Goal: Navigation & Orientation: Find specific page/section

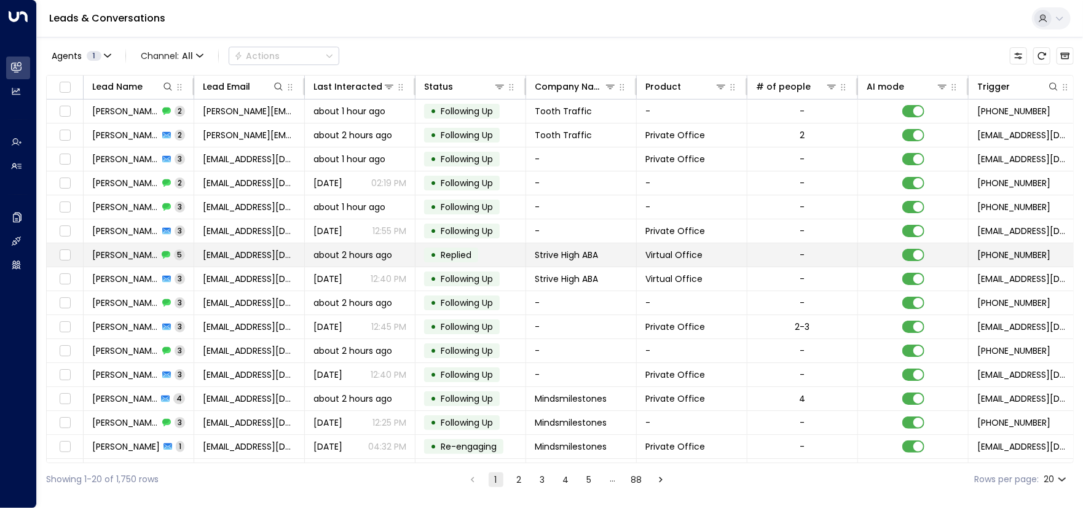
click at [112, 255] on span "[PERSON_NAME]" at bounding box center [125, 255] width 66 height 12
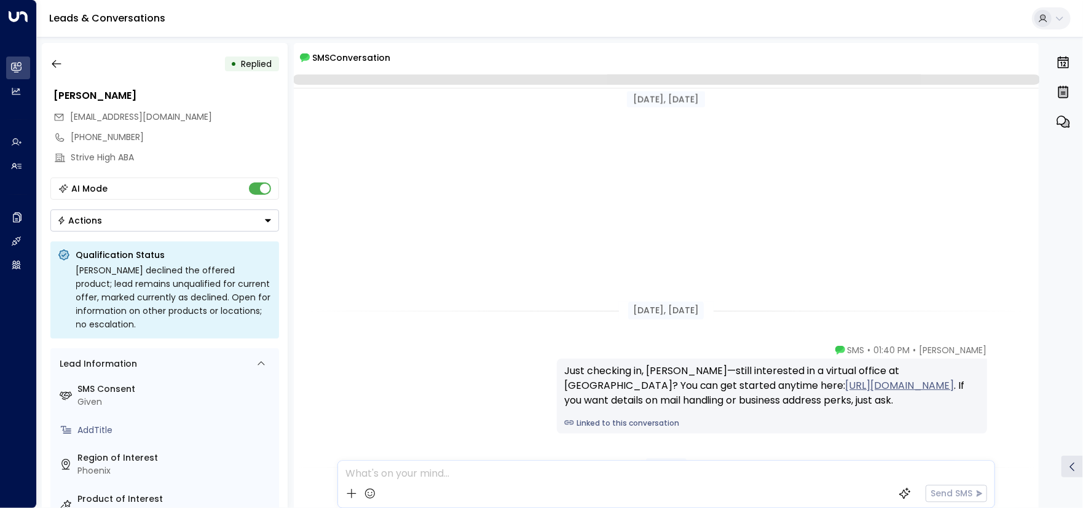
scroll to position [339, 0]
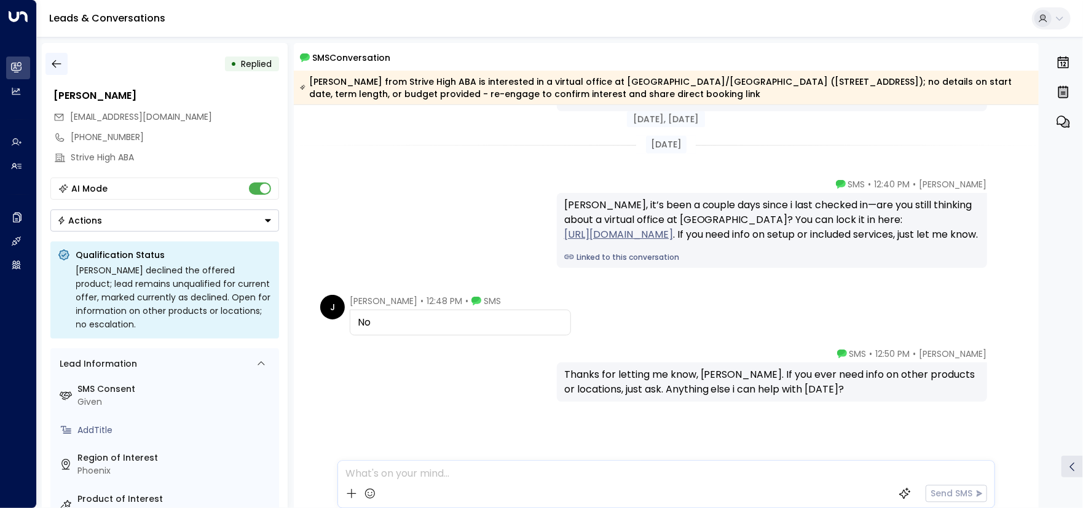
click at [55, 62] on icon "button" at bounding box center [56, 64] width 12 height 12
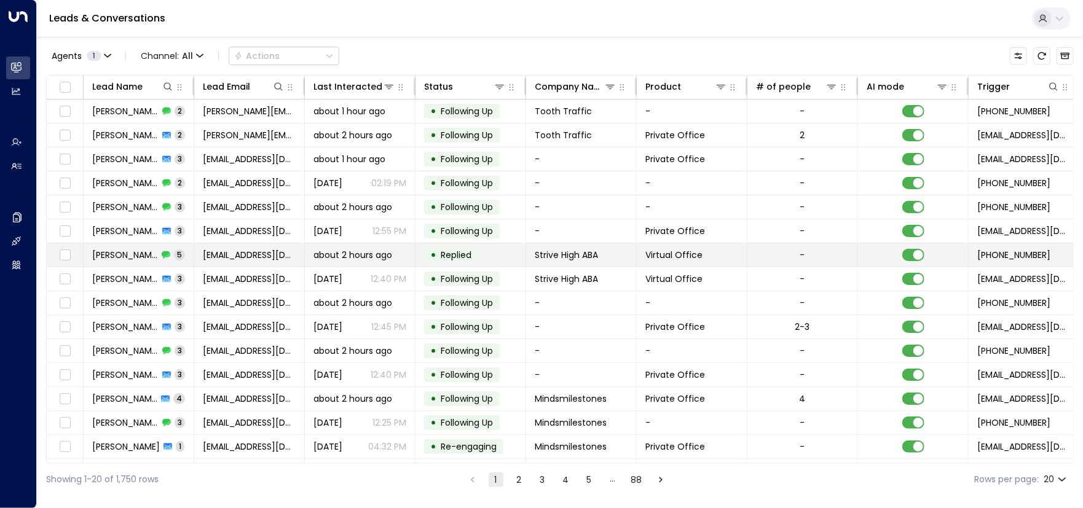
click at [104, 253] on span "[PERSON_NAME]" at bounding box center [125, 255] width 66 height 12
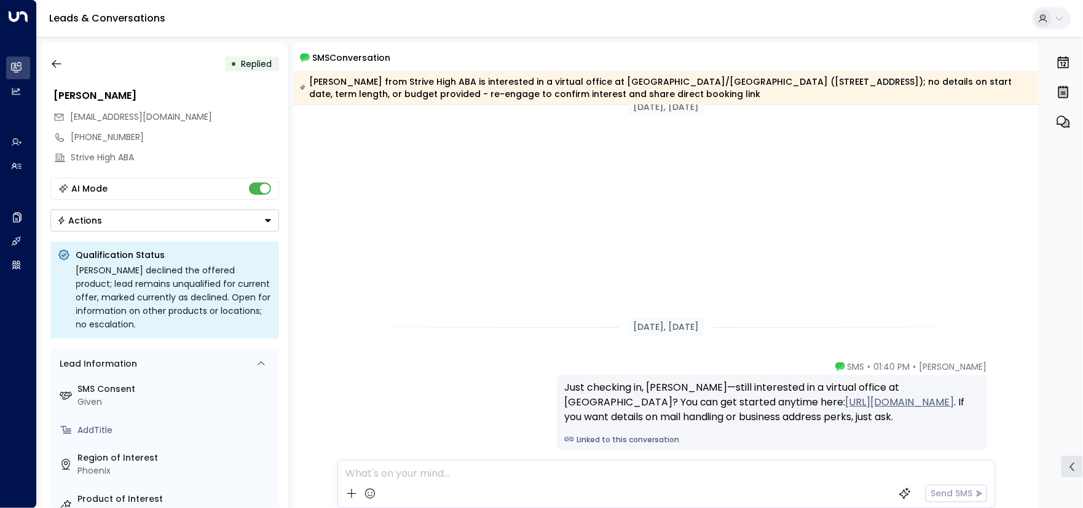
scroll to position [355, 0]
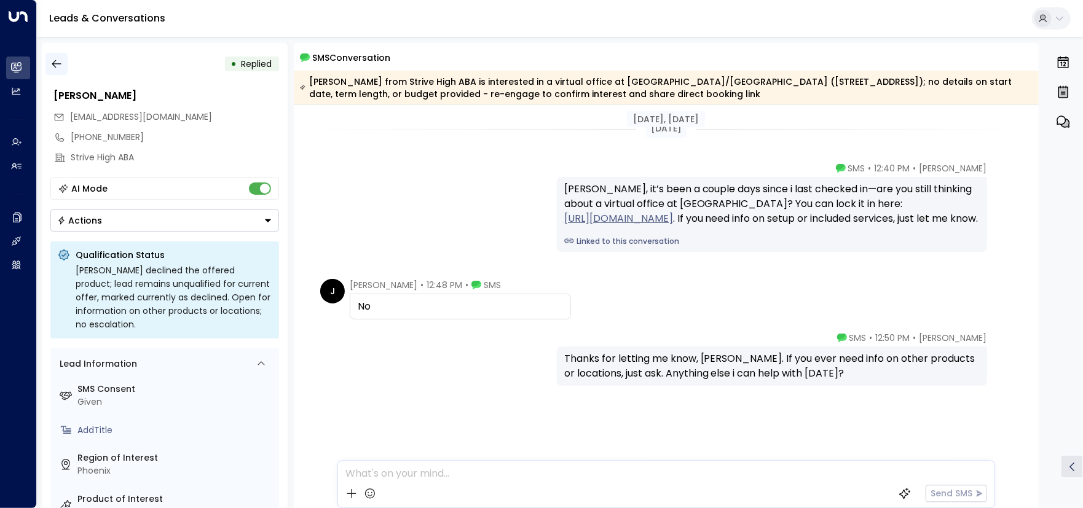
click at [52, 55] on button "button" at bounding box center [56, 64] width 22 height 22
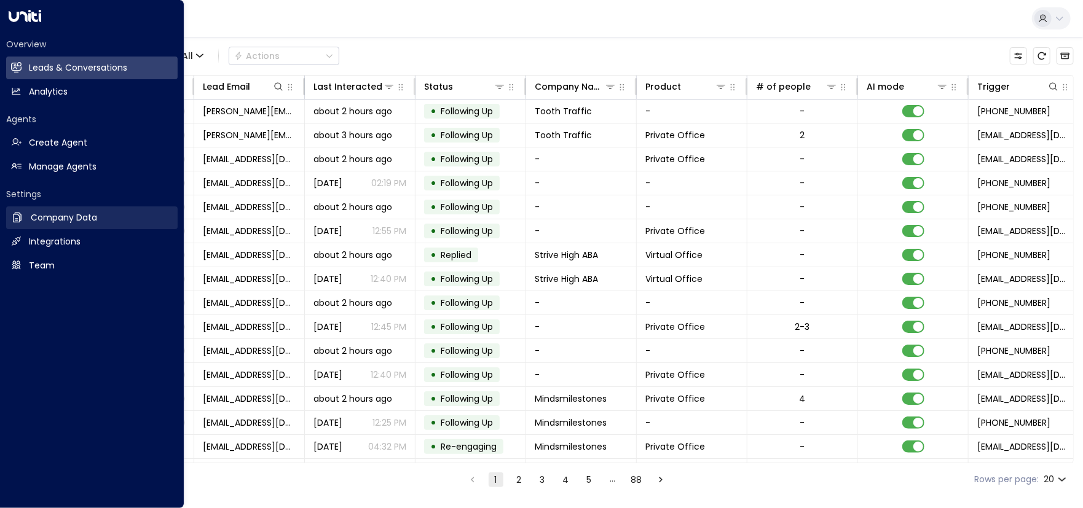
click at [57, 211] on h2 "Company Data" at bounding box center [64, 217] width 66 height 13
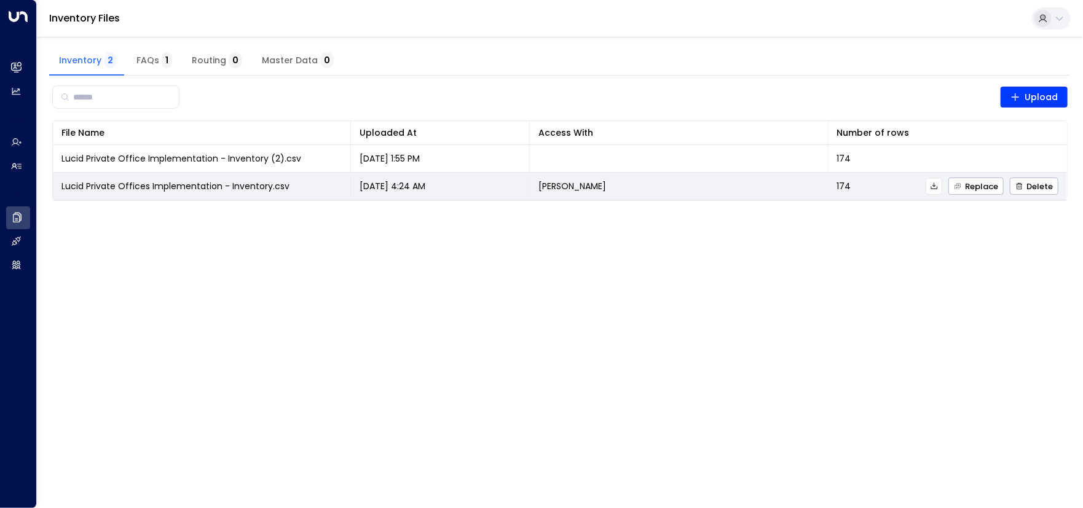
click at [125, 183] on span "Lucid Private Offices Implementation - Inventory.csv" at bounding box center [175, 186] width 228 height 12
click at [938, 185] on icon at bounding box center [934, 186] width 9 height 9
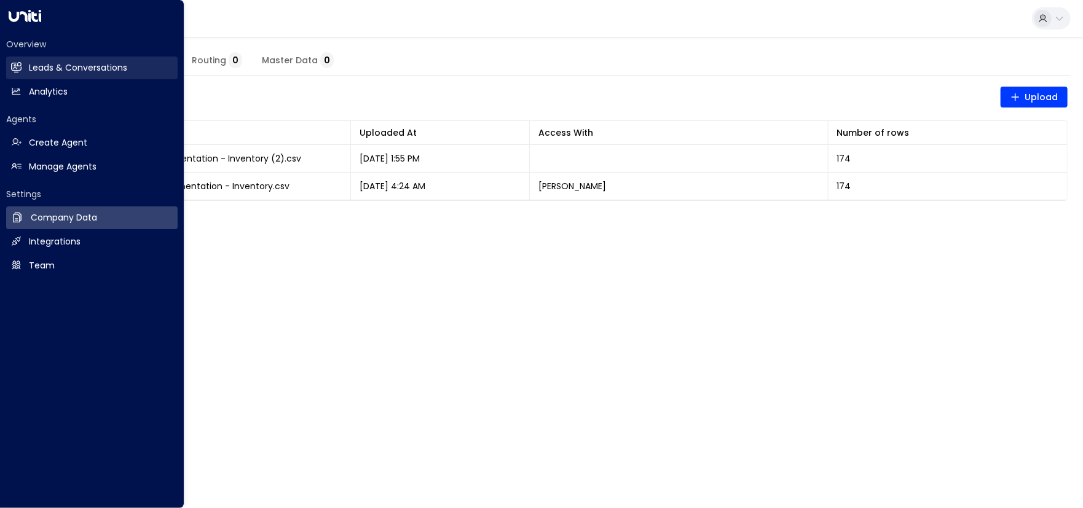
click at [69, 68] on h2 "Leads & Conversations" at bounding box center [78, 67] width 98 height 13
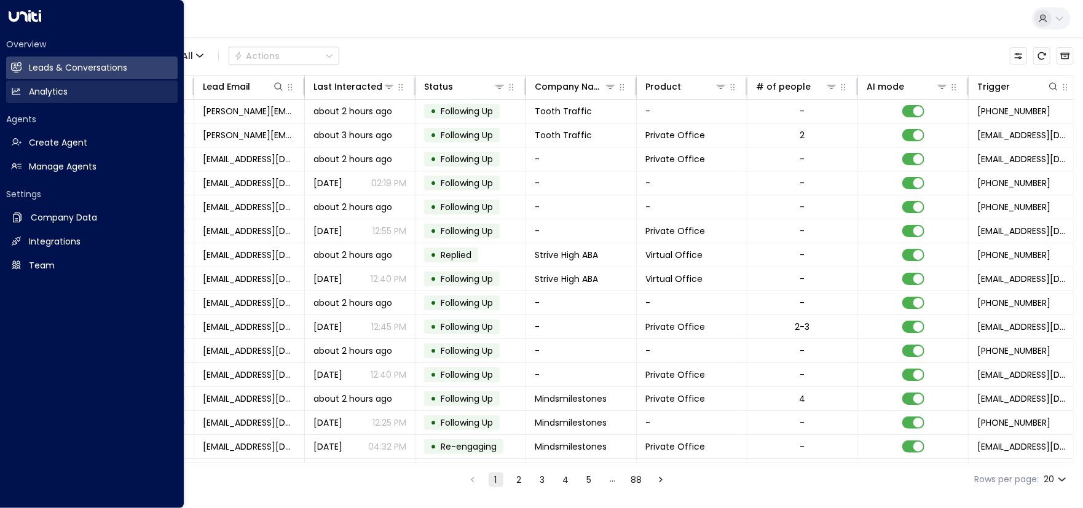
click at [61, 92] on h2 "Analytics" at bounding box center [48, 91] width 39 height 13
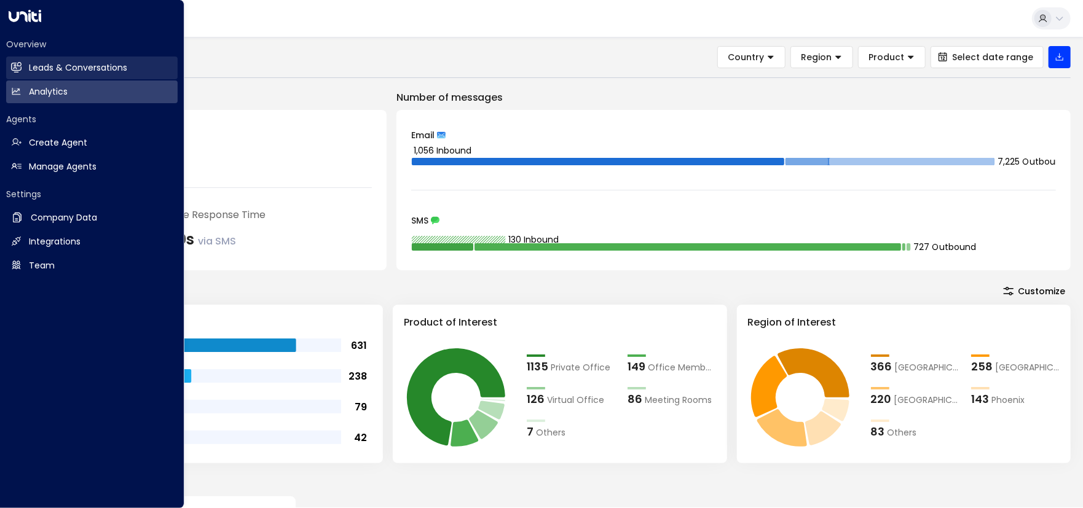
click at [55, 64] on h2 "Leads & Conversations" at bounding box center [78, 67] width 98 height 13
